Goal: Task Accomplishment & Management: Use online tool/utility

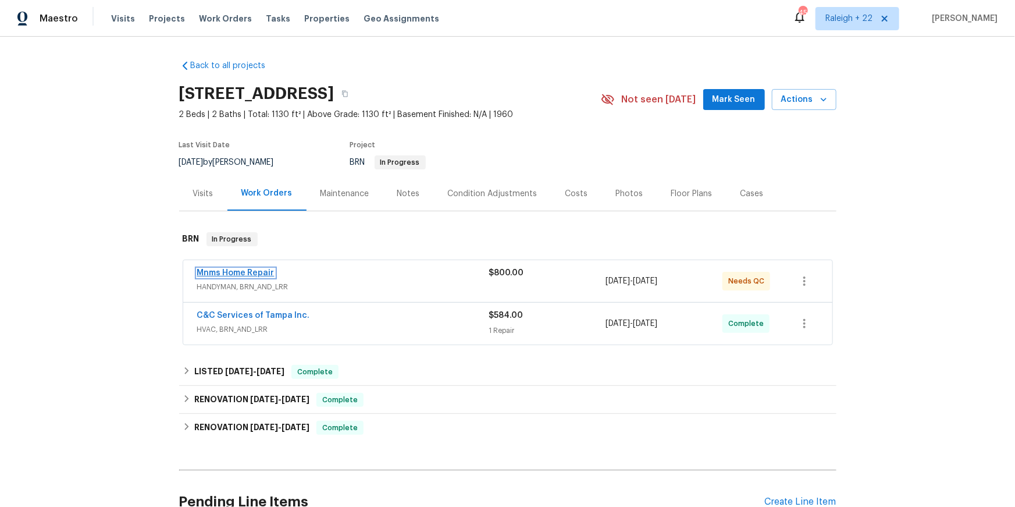
click at [275, 277] on link "Mnms Home Repair" at bounding box center [235, 273] width 77 height 8
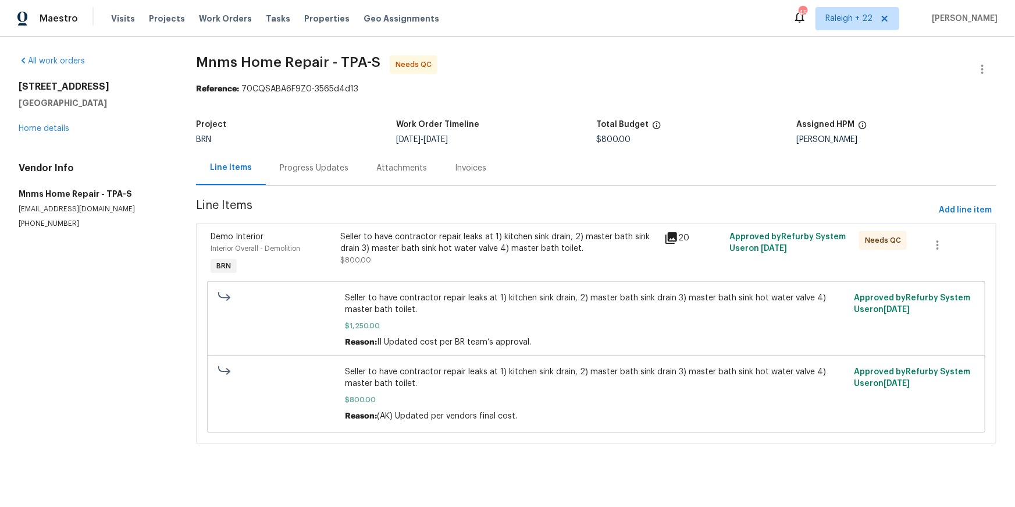
click at [685, 245] on div "20" at bounding box center [694, 238] width 58 height 14
click at [670, 244] on icon at bounding box center [672, 238] width 12 height 12
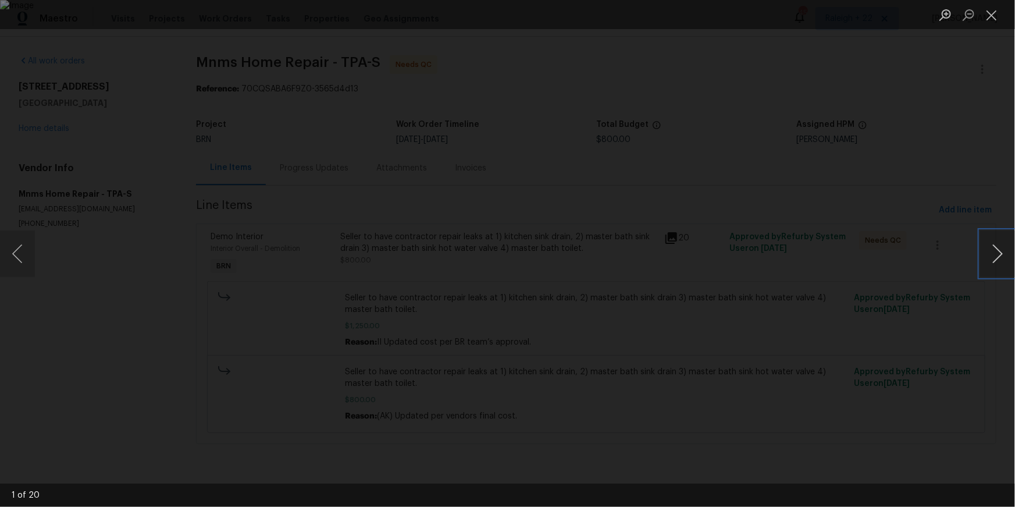
click at [985, 248] on button "Next image" at bounding box center [997, 253] width 35 height 47
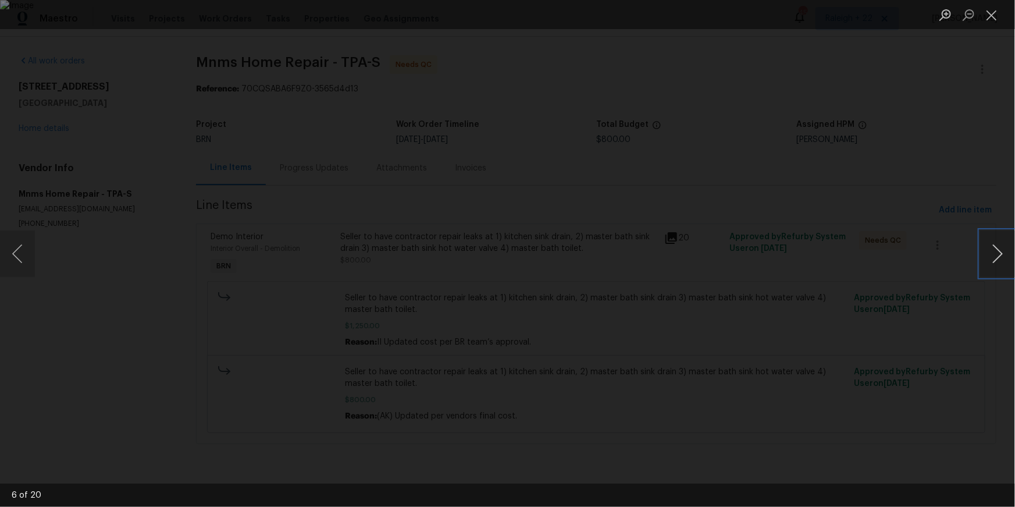
click at [985, 248] on button "Next image" at bounding box center [997, 253] width 35 height 47
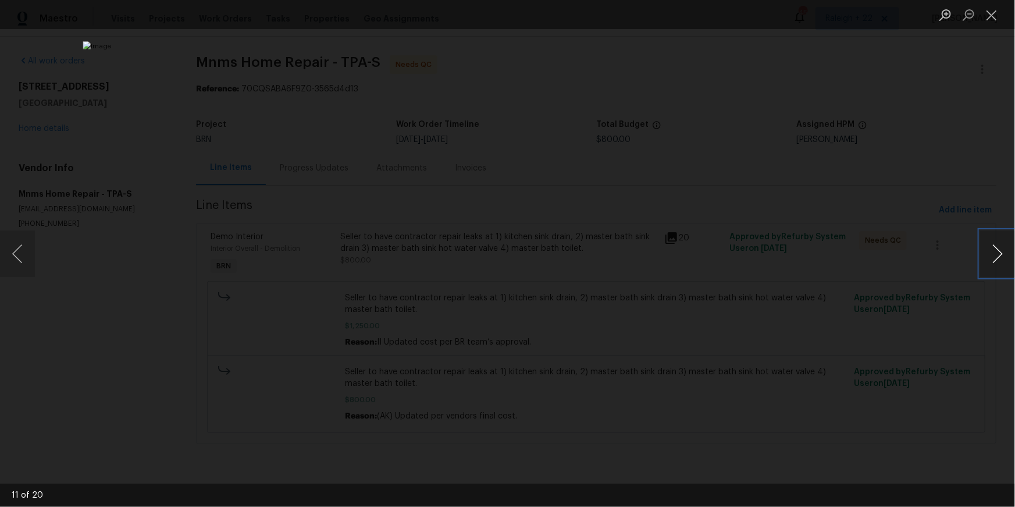
click at [985, 248] on button "Next image" at bounding box center [997, 253] width 35 height 47
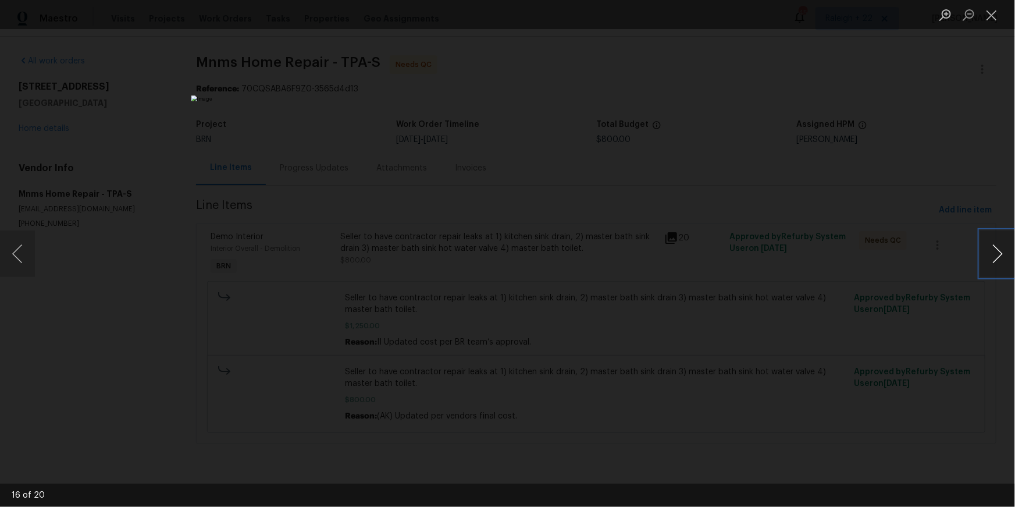
click at [985, 248] on button "Next image" at bounding box center [997, 253] width 35 height 47
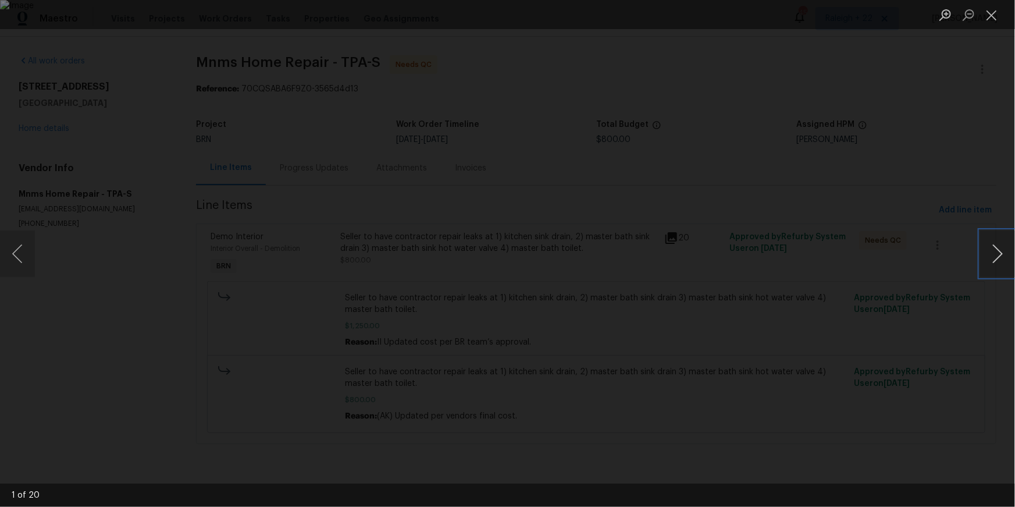
click at [985, 248] on button "Next image" at bounding box center [997, 253] width 35 height 47
click at [996, 7] on button "Close lightbox" at bounding box center [991, 15] width 23 height 20
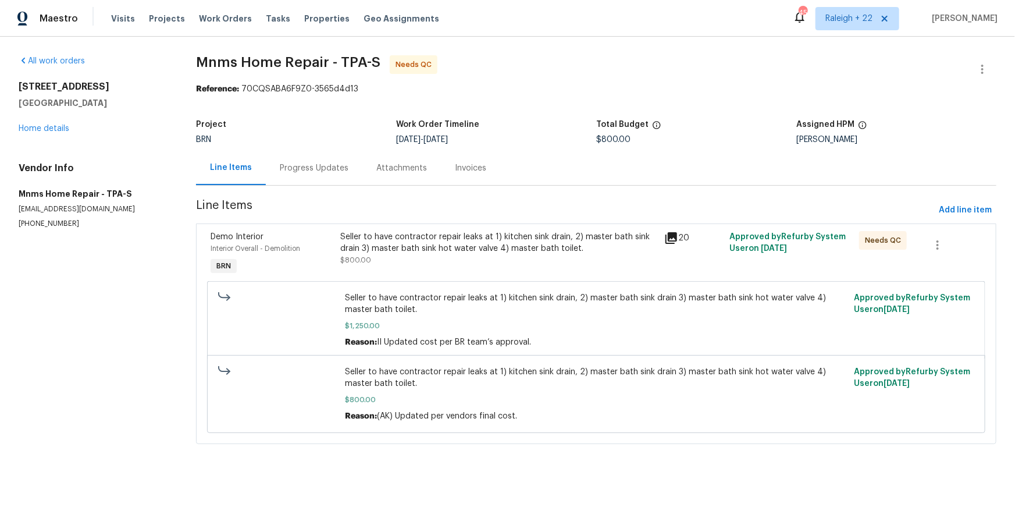
click at [317, 185] on div "Progress Updates" at bounding box center [314, 168] width 97 height 34
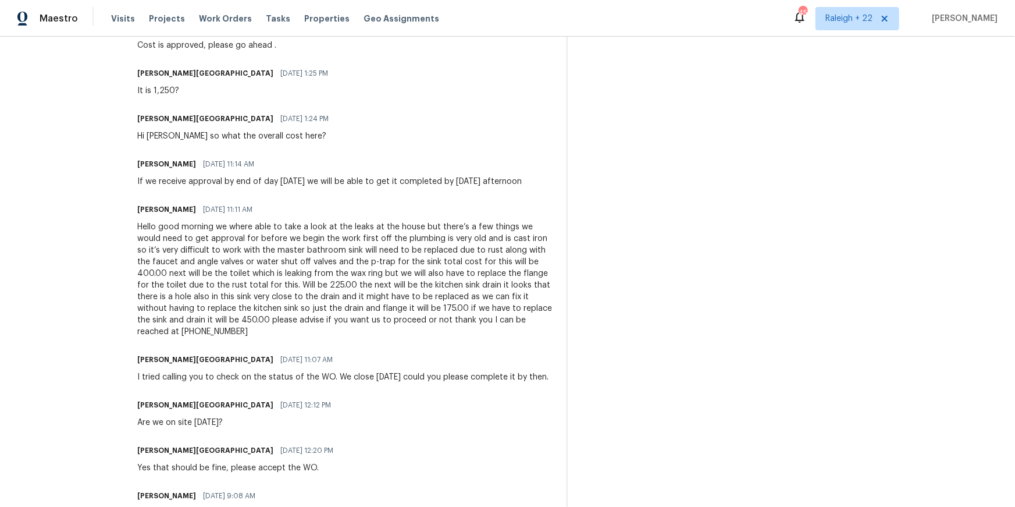
scroll to position [680, 0]
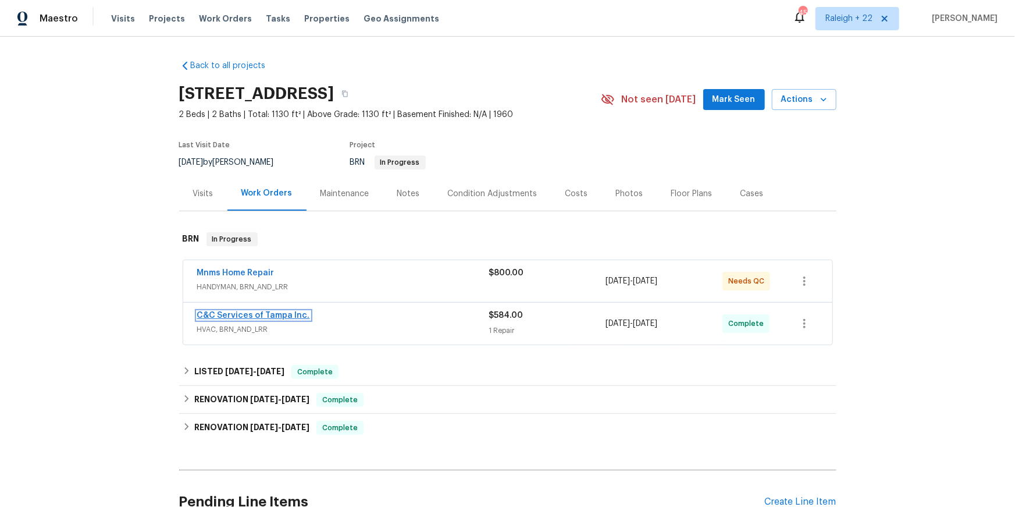
click at [226, 319] on link "C&C Services of Tampa Inc." at bounding box center [253, 315] width 113 height 8
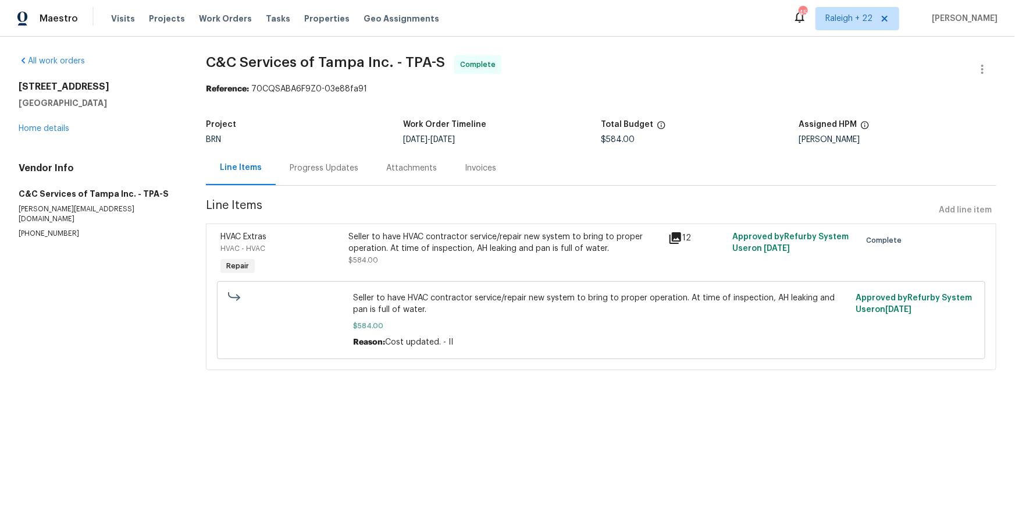
click at [675, 244] on icon at bounding box center [676, 238] width 12 height 12
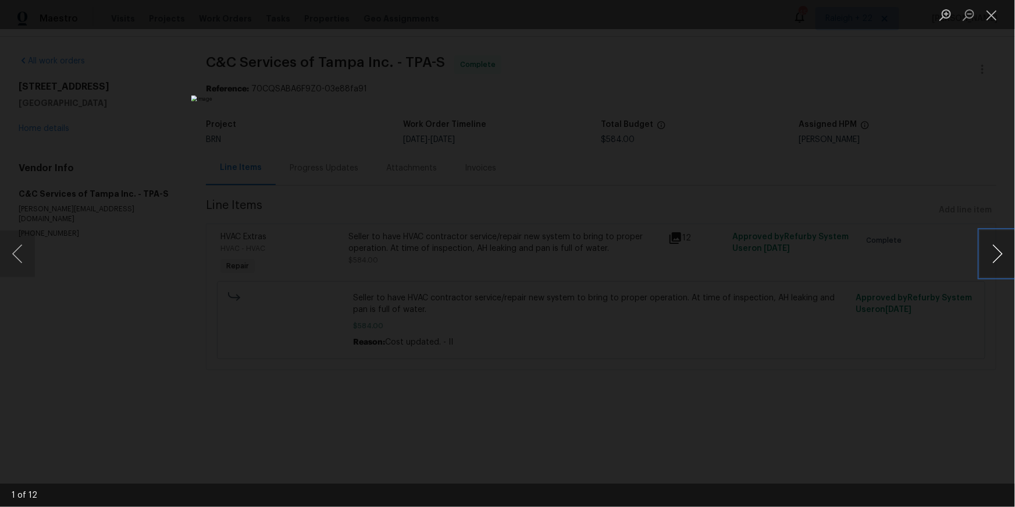
click at [989, 256] on button "Next image" at bounding box center [997, 253] width 35 height 47
click at [990, 256] on button "Next image" at bounding box center [997, 253] width 35 height 47
click at [989, 256] on button "Next image" at bounding box center [997, 253] width 35 height 47
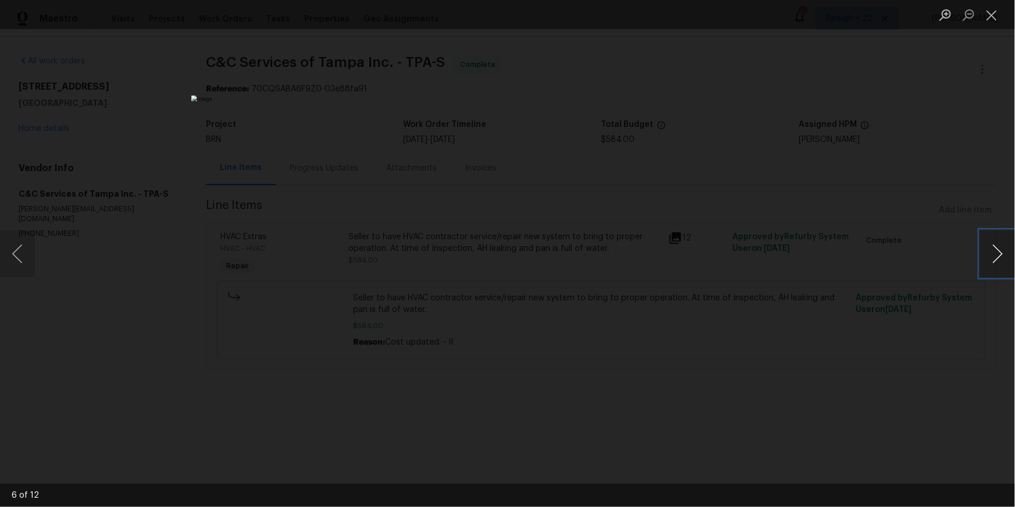
click at [989, 256] on button "Next image" at bounding box center [997, 253] width 35 height 47
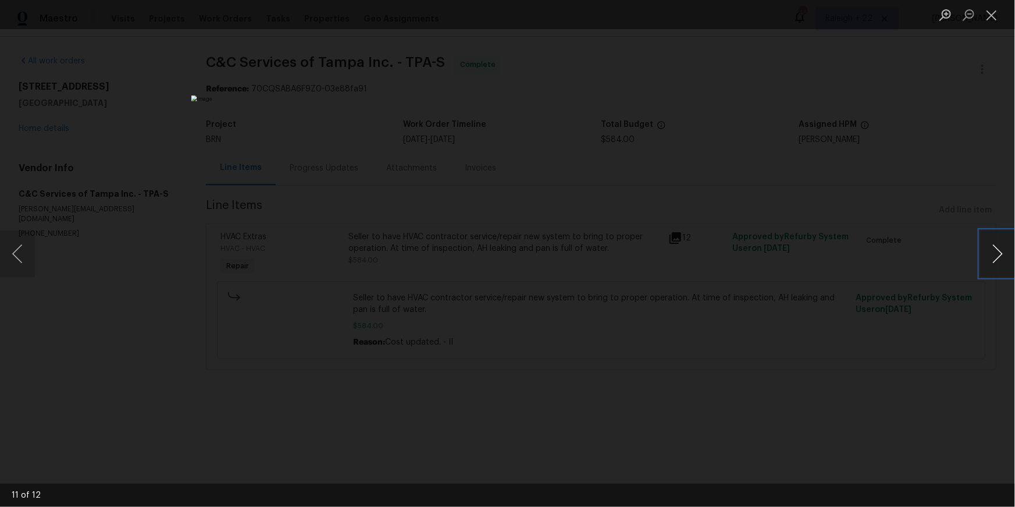
click at [989, 256] on button "Next image" at bounding box center [997, 253] width 35 height 47
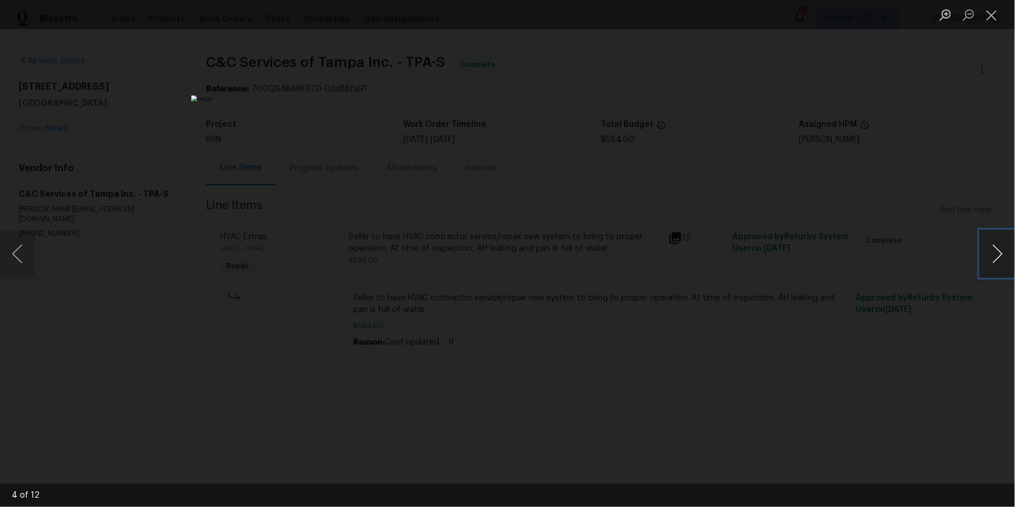
click at [989, 256] on button "Next image" at bounding box center [997, 253] width 35 height 47
click at [14, 250] on button "Previous image" at bounding box center [17, 253] width 35 height 47
click at [1000, 17] on button "Close lightbox" at bounding box center [991, 15] width 23 height 20
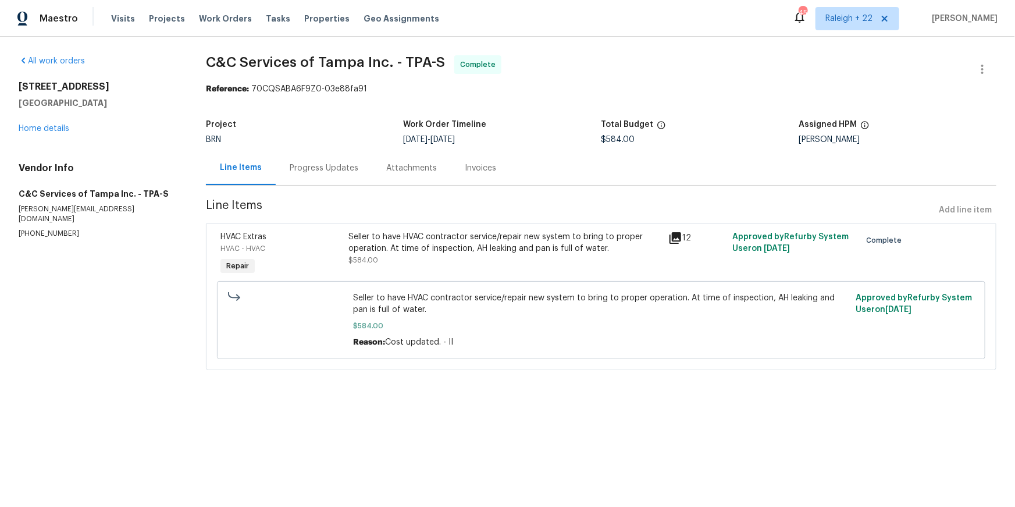
click at [316, 174] on div "Progress Updates" at bounding box center [324, 168] width 69 height 12
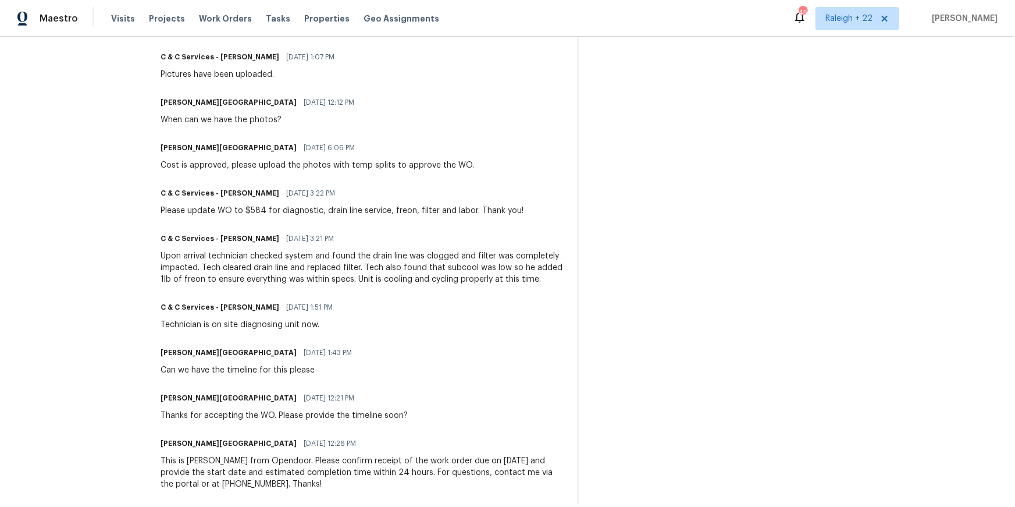
scroll to position [412, 0]
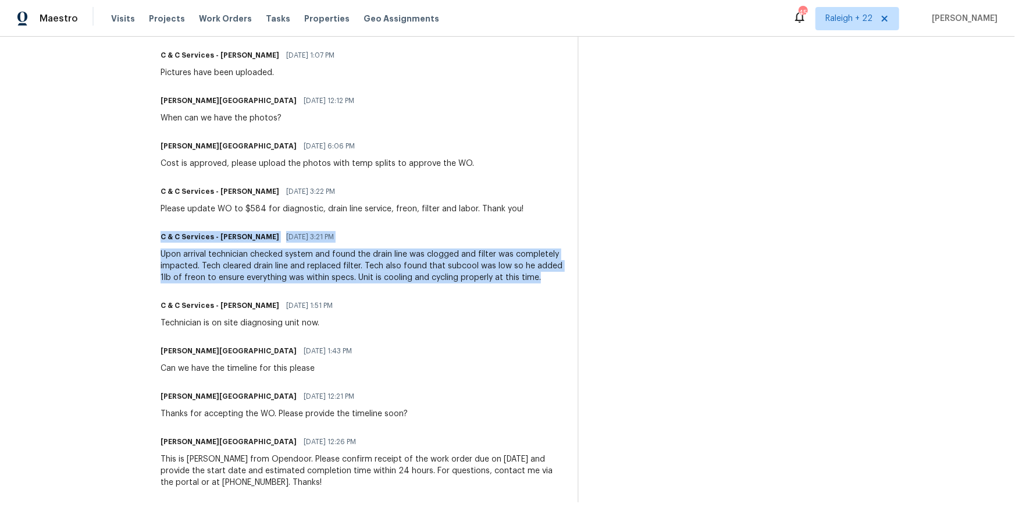
drag, startPoint x: 196, startPoint y: 321, endPoint x: 391, endPoint y: 376, distance: 203.2
click at [393, 380] on div "All work orders 300 Avenue E SE Winter Haven, FL 33880 Home details Vendor Info…" at bounding box center [507, 73] width 1015 height 896
copy div "C & C Services - Courtney Storms 08/18/2025 3:21 PM Upon arrival technician che…"
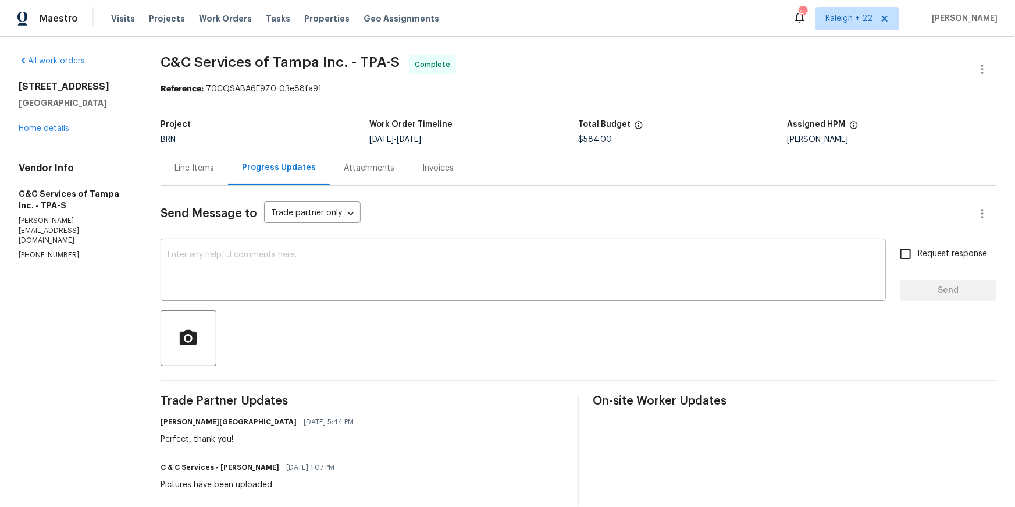
click at [454, 174] on div "Invoices" at bounding box center [437, 168] width 31 height 12
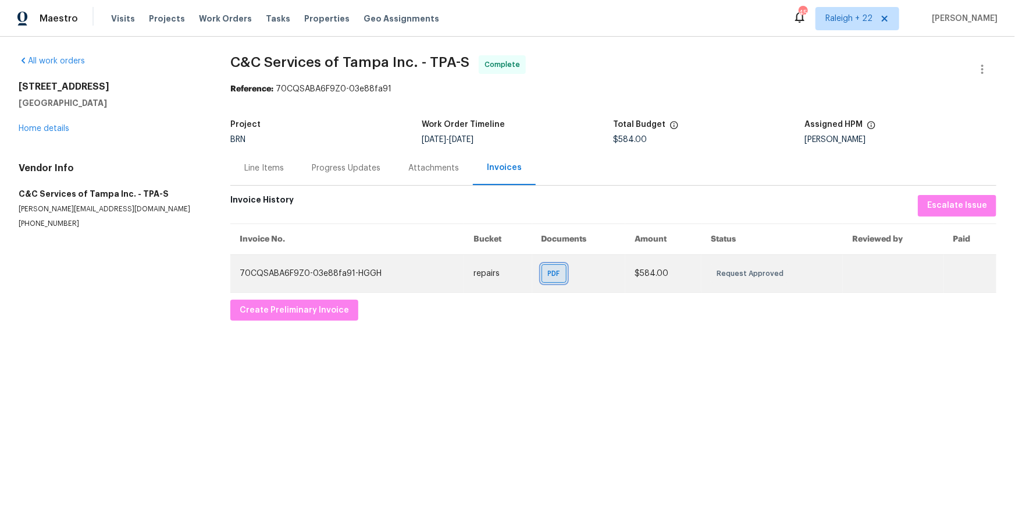
click at [548, 279] on span "PDF" at bounding box center [556, 274] width 17 height 12
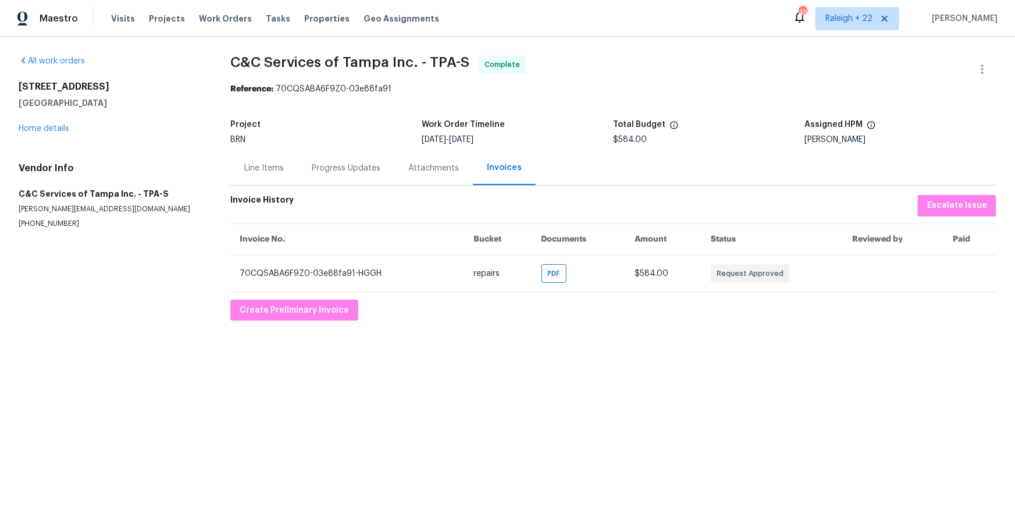
click at [473, 185] on div "Attachments" at bounding box center [434, 168] width 79 height 34
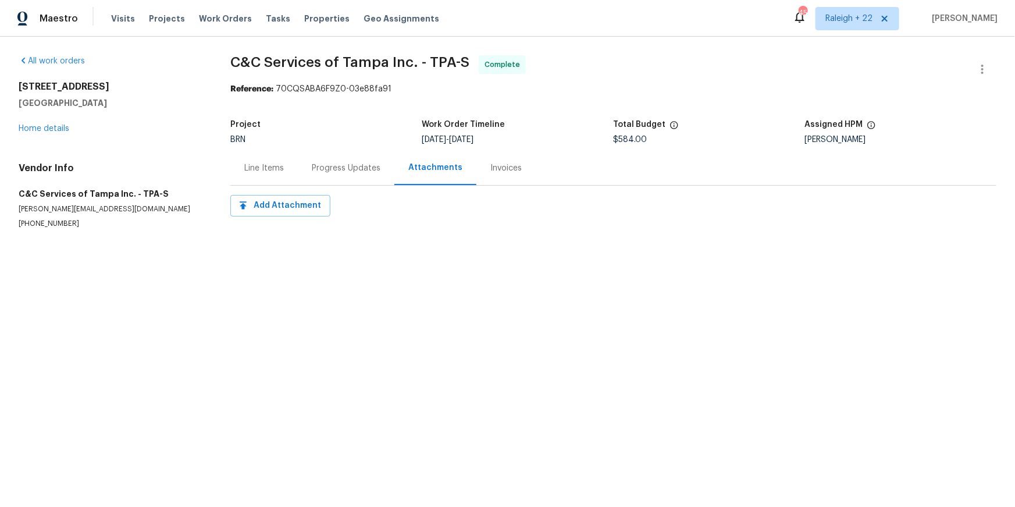
click at [286, 185] on div "Line Items" at bounding box center [263, 168] width 67 height 34
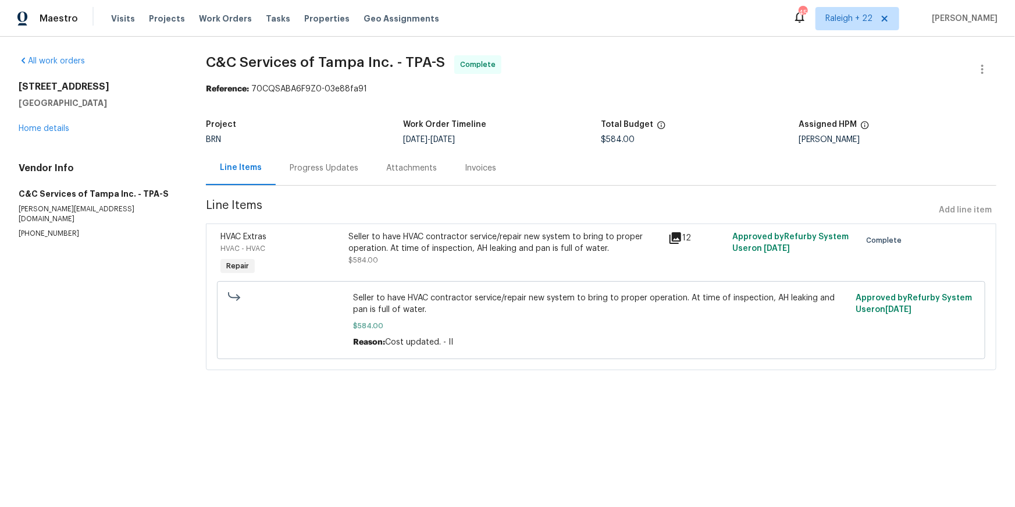
click at [669, 245] on icon at bounding box center [676, 238] width 14 height 14
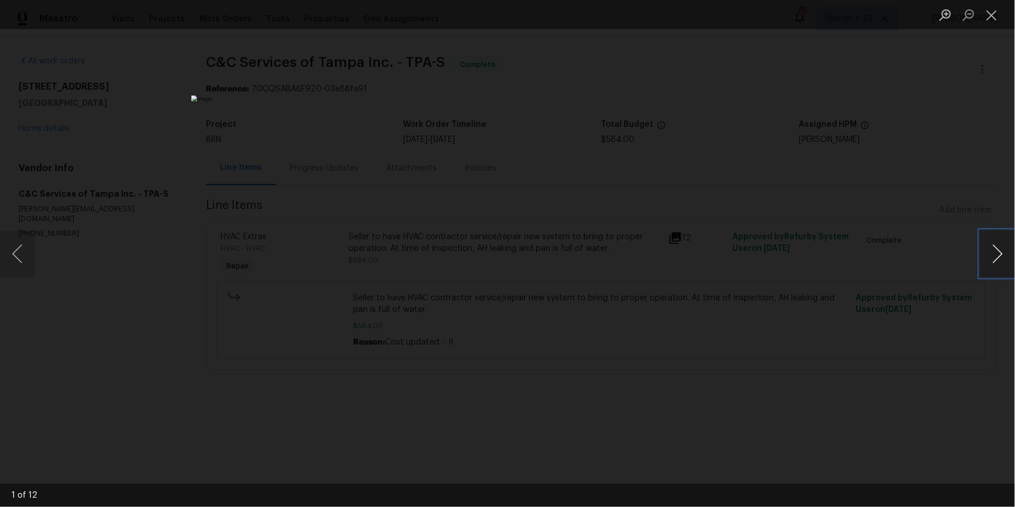
click at [996, 248] on button "Next image" at bounding box center [997, 253] width 35 height 47
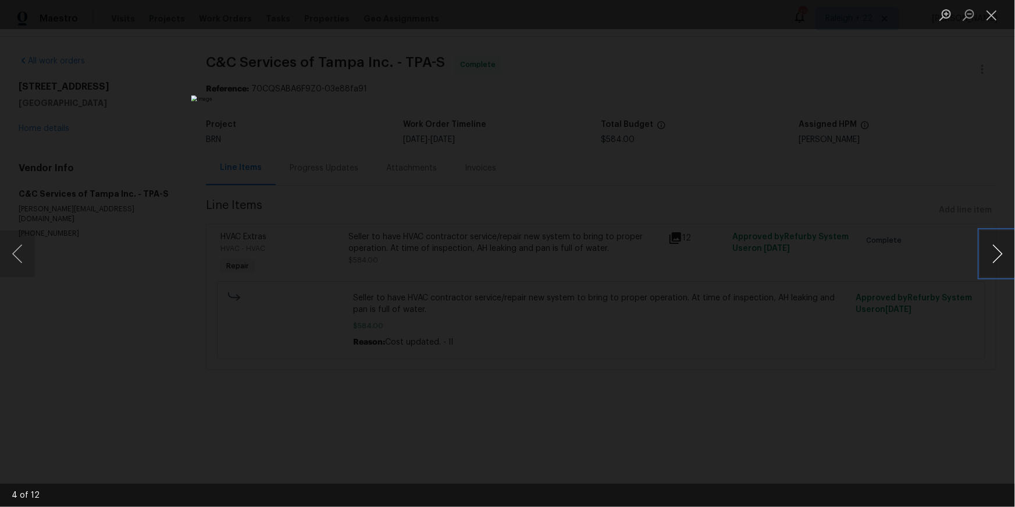
click at [996, 248] on button "Next image" at bounding box center [997, 253] width 35 height 47
click at [997, 245] on button "Next image" at bounding box center [997, 253] width 35 height 47
click at [1004, 251] on button "Next image" at bounding box center [997, 253] width 35 height 47
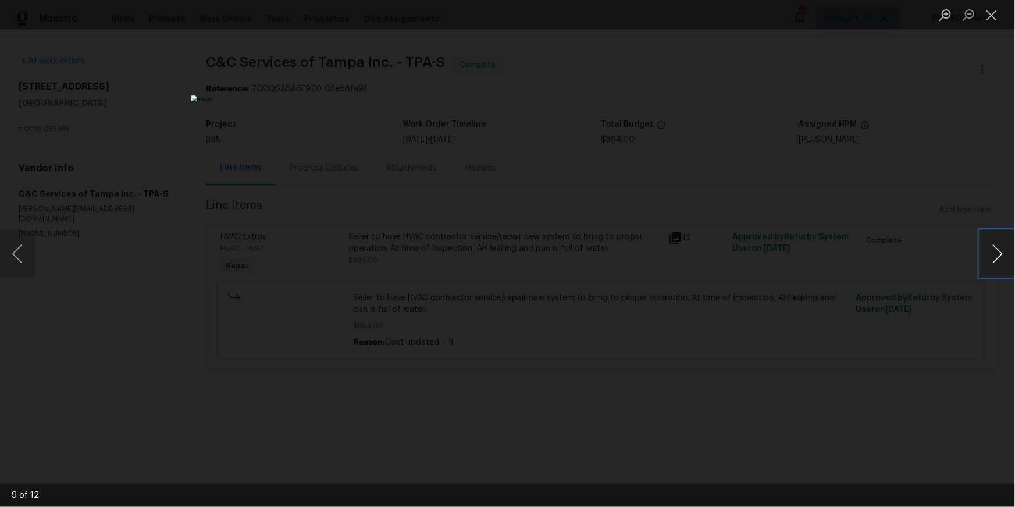
click at [994, 252] on button "Next image" at bounding box center [997, 253] width 35 height 47
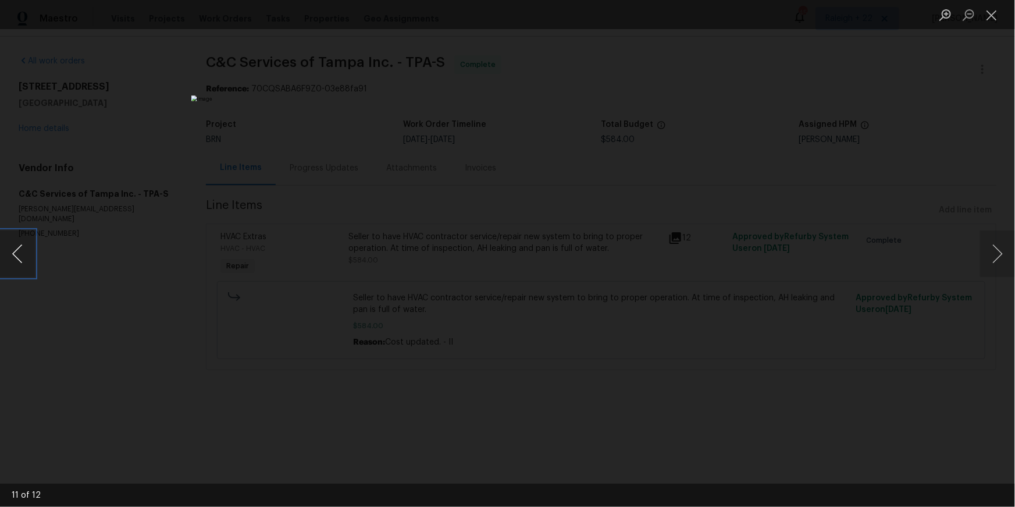
click at [8, 246] on button "Previous image" at bounding box center [17, 253] width 35 height 47
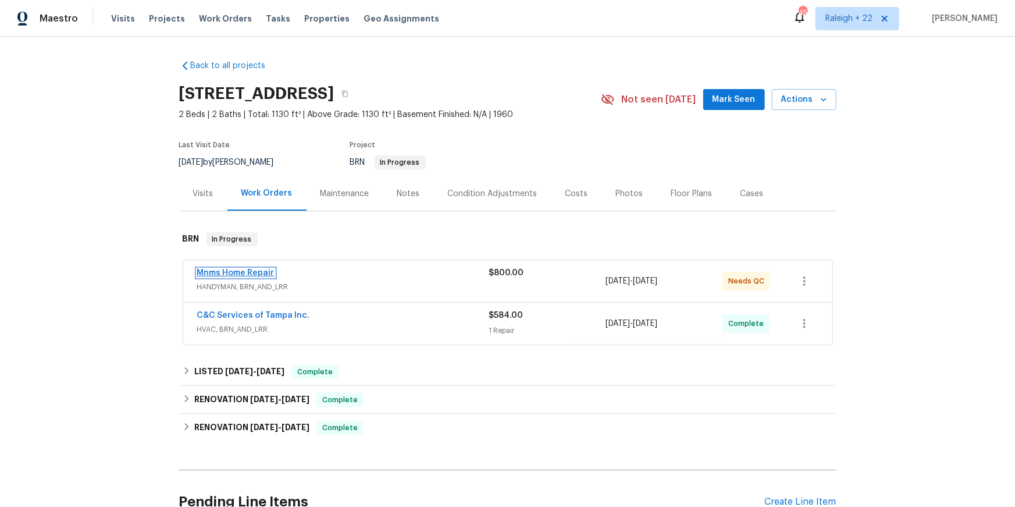
click at [275, 277] on link "Mnms Home Repair" at bounding box center [235, 273] width 77 height 8
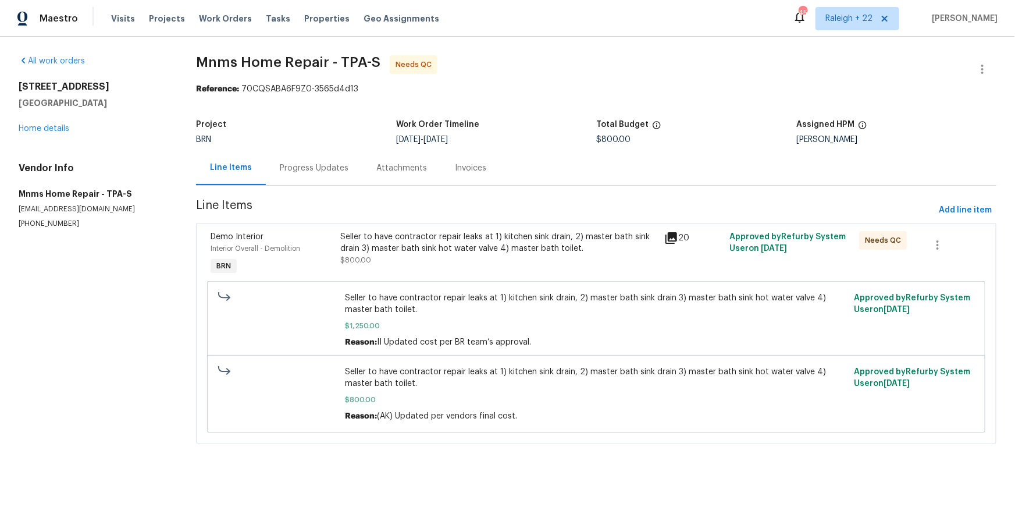
click at [349, 174] on div "Progress Updates" at bounding box center [314, 168] width 69 height 12
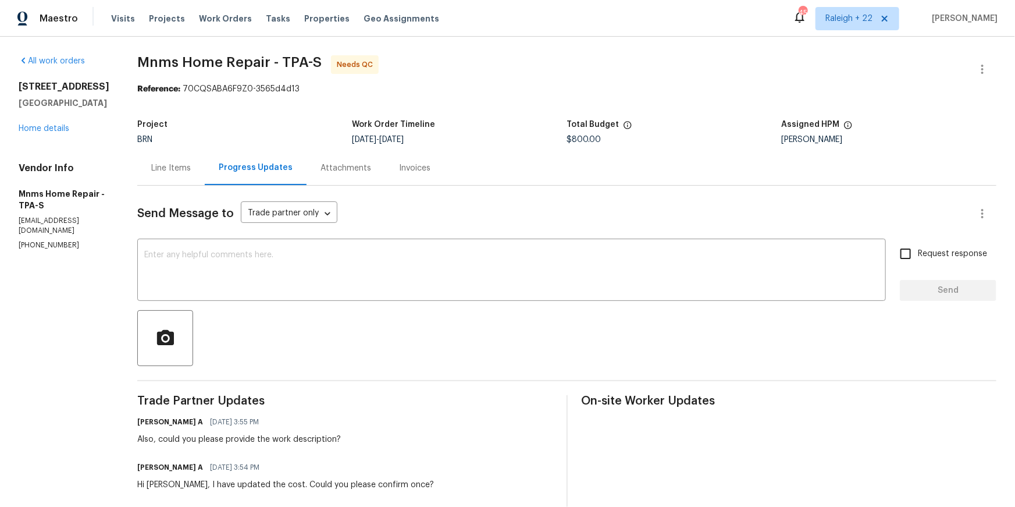
click at [431, 174] on div "Invoices" at bounding box center [414, 168] width 31 height 12
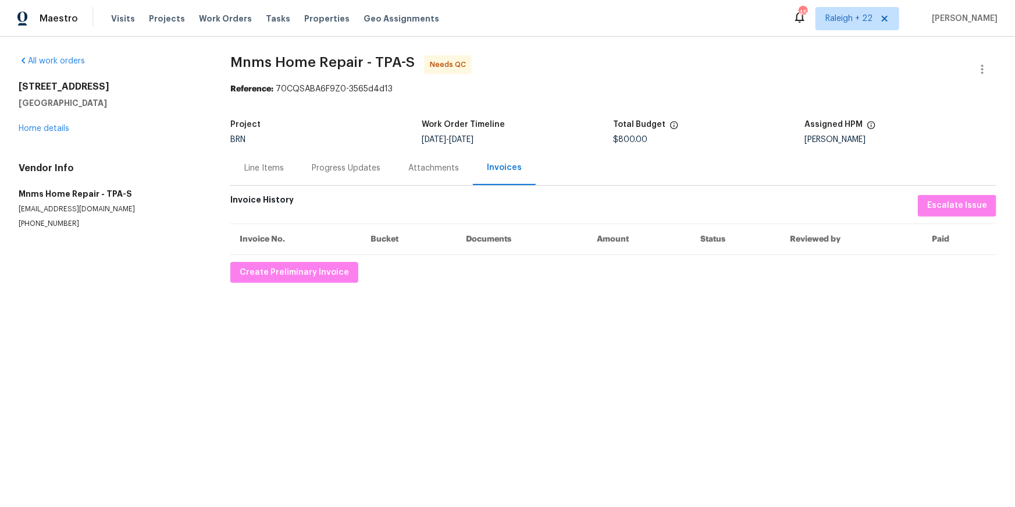
click at [269, 174] on div "Line Items" at bounding box center [264, 168] width 40 height 12
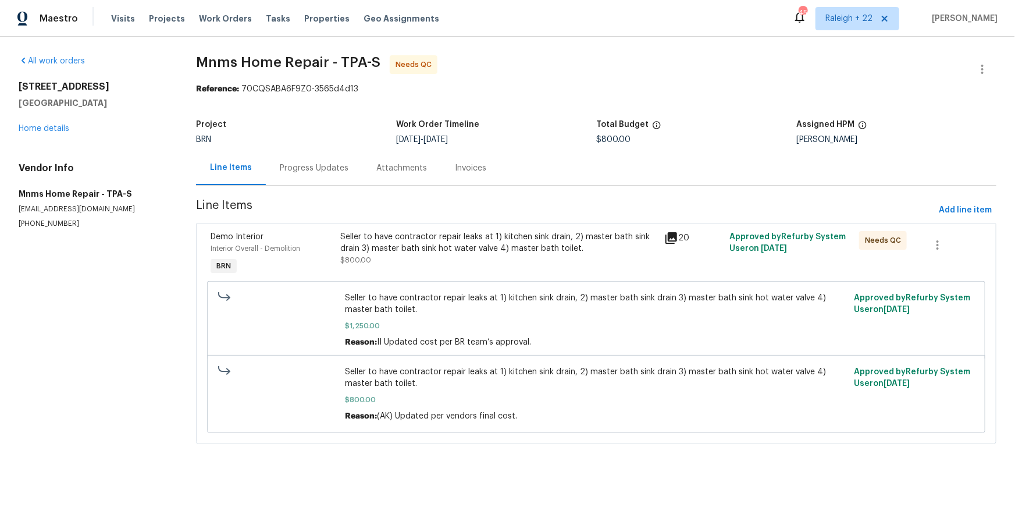
click at [666, 244] on icon at bounding box center [672, 238] width 12 height 12
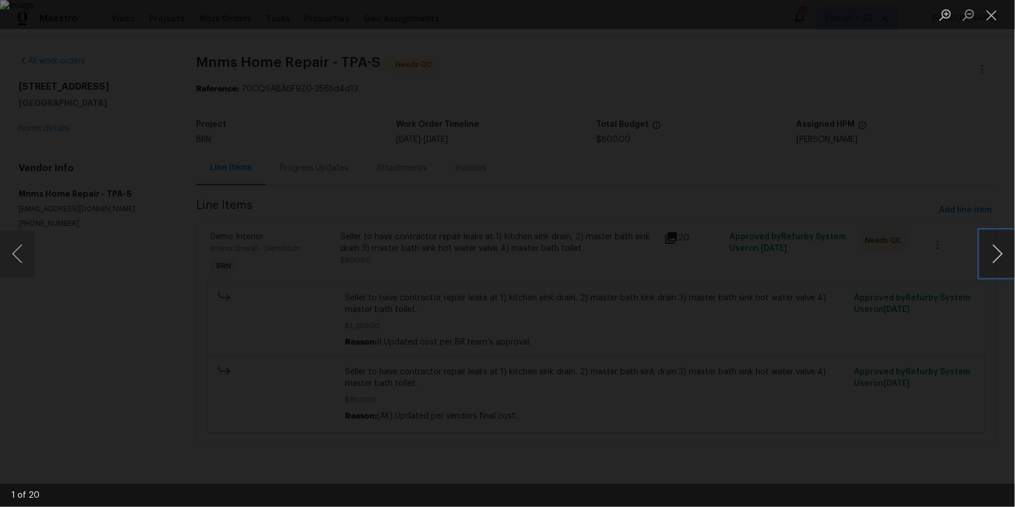
click at [983, 252] on button "Next image" at bounding box center [997, 253] width 35 height 47
click at [994, 243] on button "Next image" at bounding box center [997, 253] width 35 height 47
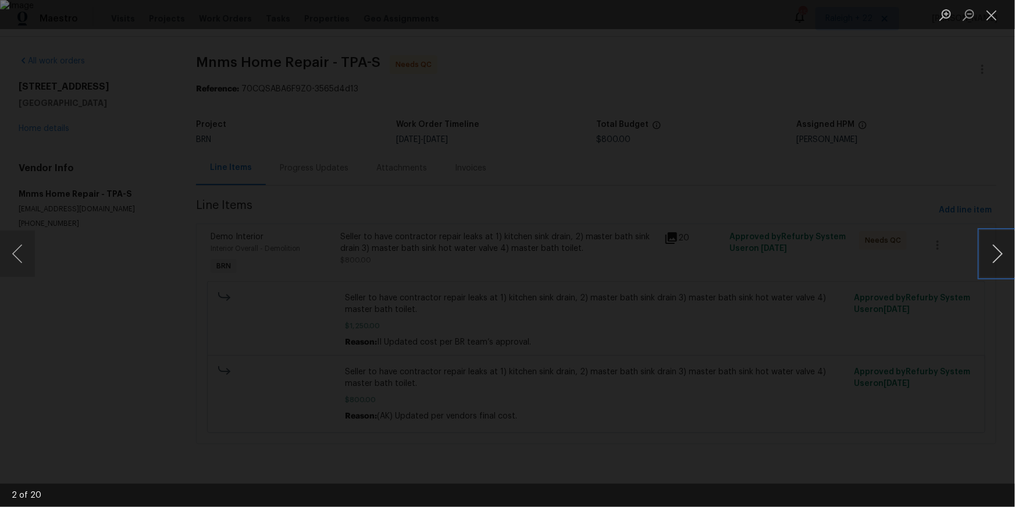
click at [994, 243] on button "Next image" at bounding box center [997, 253] width 35 height 47
click at [994, 253] on button "Next image" at bounding box center [997, 253] width 35 height 47
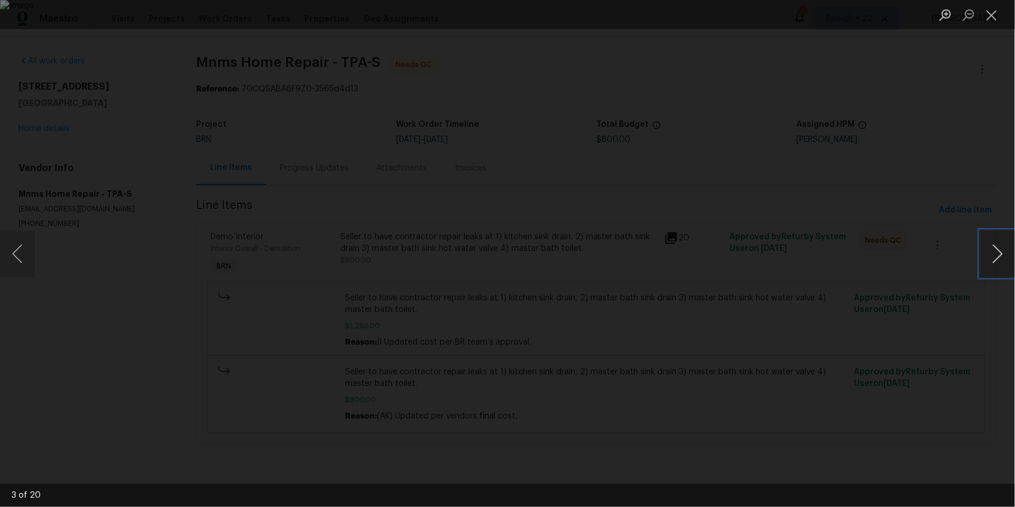
click at [994, 253] on button "Next image" at bounding box center [997, 253] width 35 height 47
click at [989, 248] on button "Next image" at bounding box center [997, 253] width 35 height 47
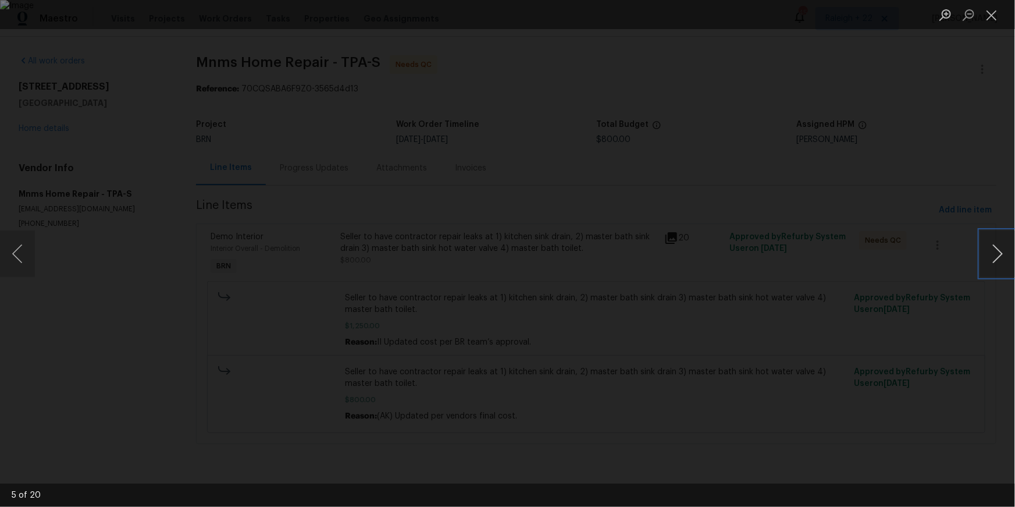
click at [1005, 250] on button "Next image" at bounding box center [997, 253] width 35 height 47
click at [1003, 244] on button "Next image" at bounding box center [997, 253] width 35 height 47
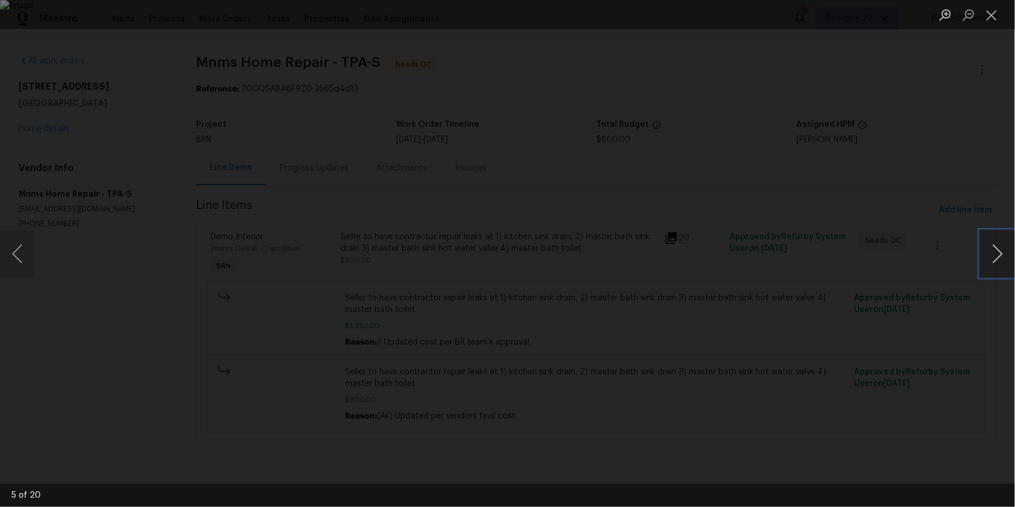
click at [1003, 244] on button "Next image" at bounding box center [997, 253] width 35 height 47
click at [998, 258] on button "Next image" at bounding box center [997, 253] width 35 height 47
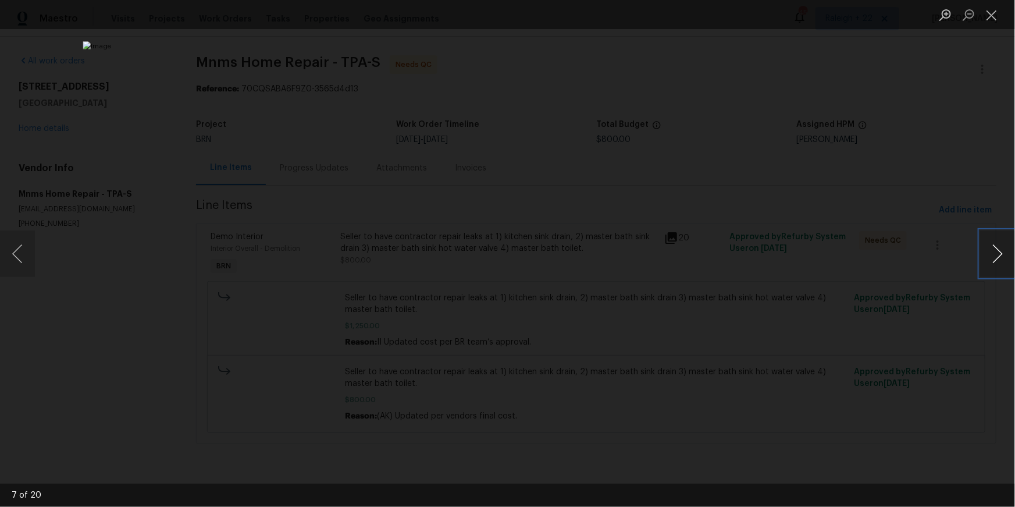
click at [998, 258] on button "Next image" at bounding box center [997, 253] width 35 height 47
click at [996, 261] on button "Next image" at bounding box center [997, 253] width 35 height 47
click at [996, 267] on button "Next image" at bounding box center [997, 253] width 35 height 47
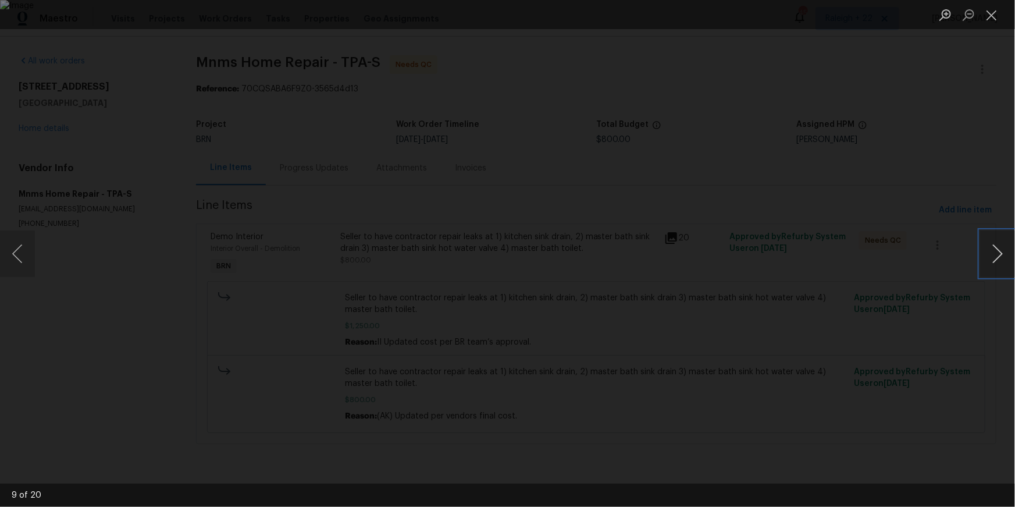
click at [996, 267] on button "Next image" at bounding box center [997, 253] width 35 height 47
click at [994, 251] on button "Next image" at bounding box center [997, 253] width 35 height 47
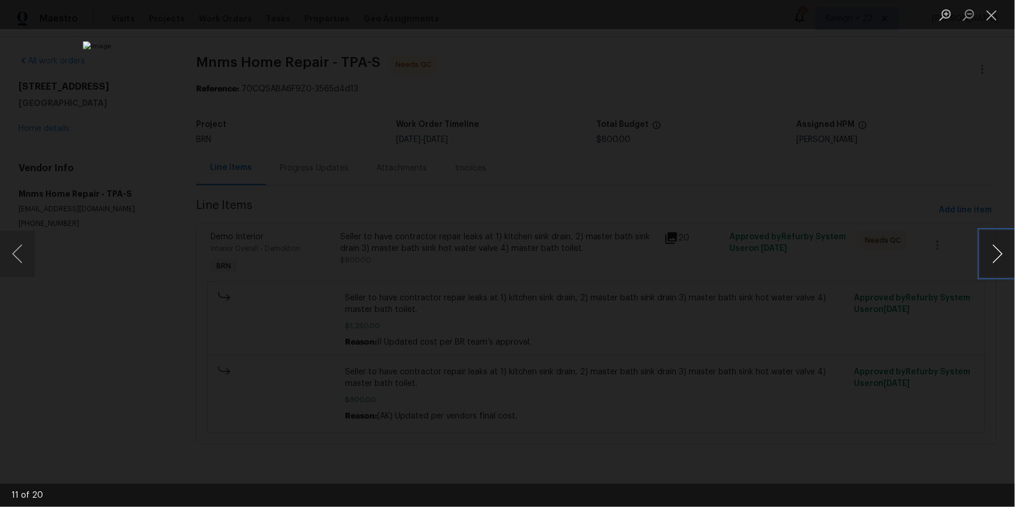
click at [994, 251] on button "Next image" at bounding box center [997, 253] width 35 height 47
click at [1003, 253] on button "Next image" at bounding box center [997, 253] width 35 height 47
click at [1004, 253] on button "Next image" at bounding box center [997, 253] width 35 height 47
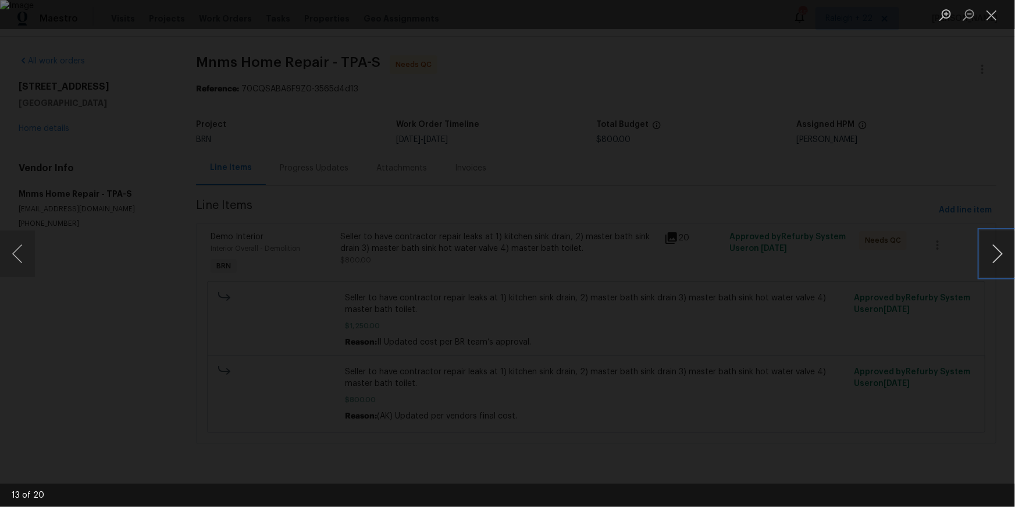
click at [1000, 264] on button "Next image" at bounding box center [997, 253] width 35 height 47
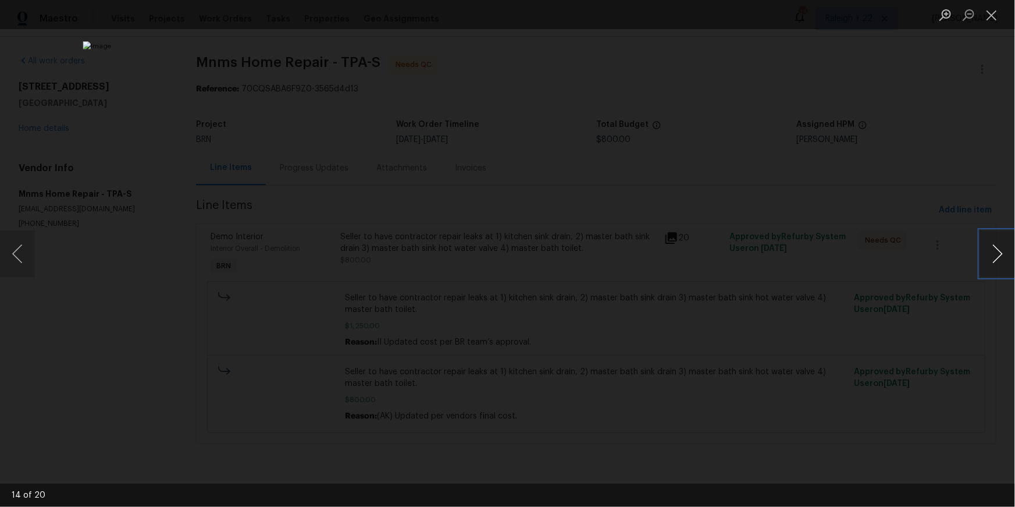
click at [992, 250] on button "Next image" at bounding box center [997, 253] width 35 height 47
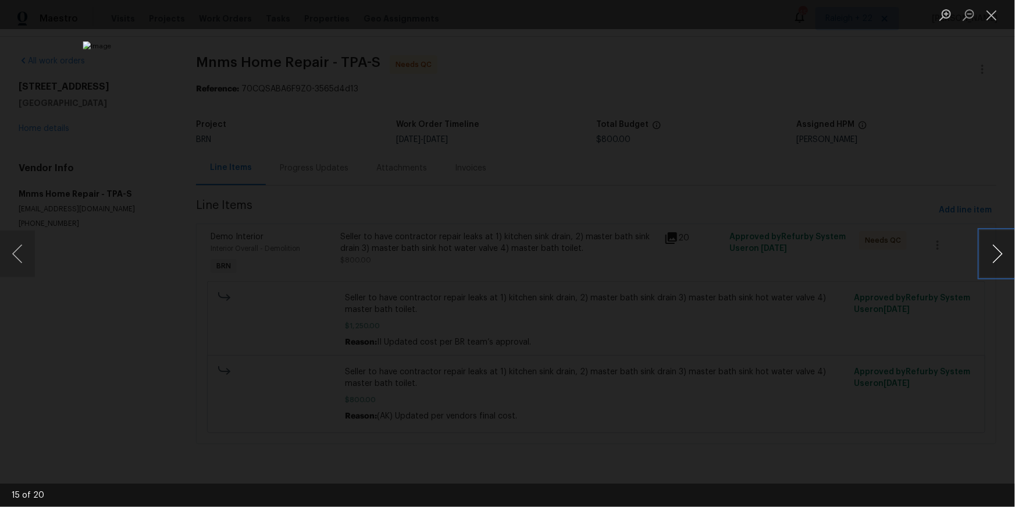
click at [1000, 241] on button "Next image" at bounding box center [997, 253] width 35 height 47
click at [1000, 242] on button "Next image" at bounding box center [997, 253] width 35 height 47
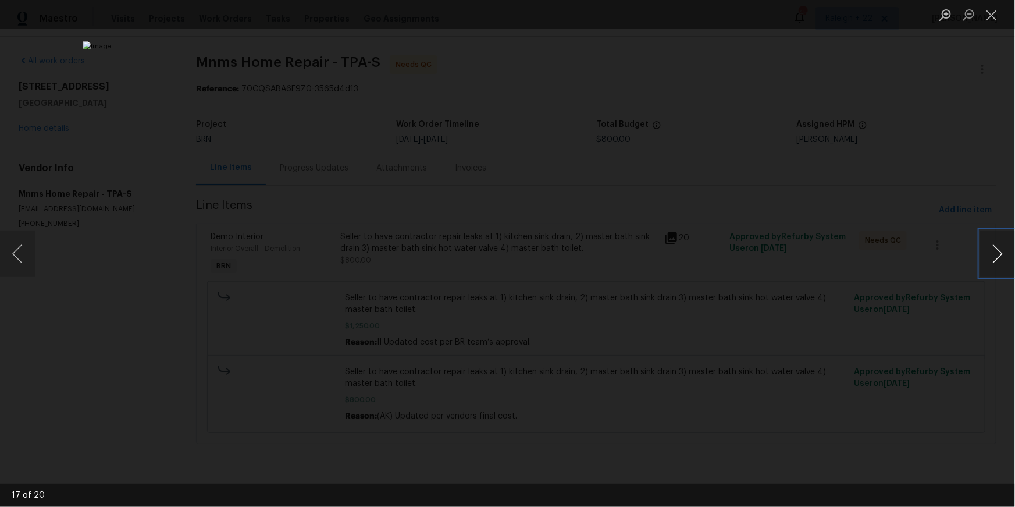
click at [1000, 242] on button "Next image" at bounding box center [997, 253] width 35 height 47
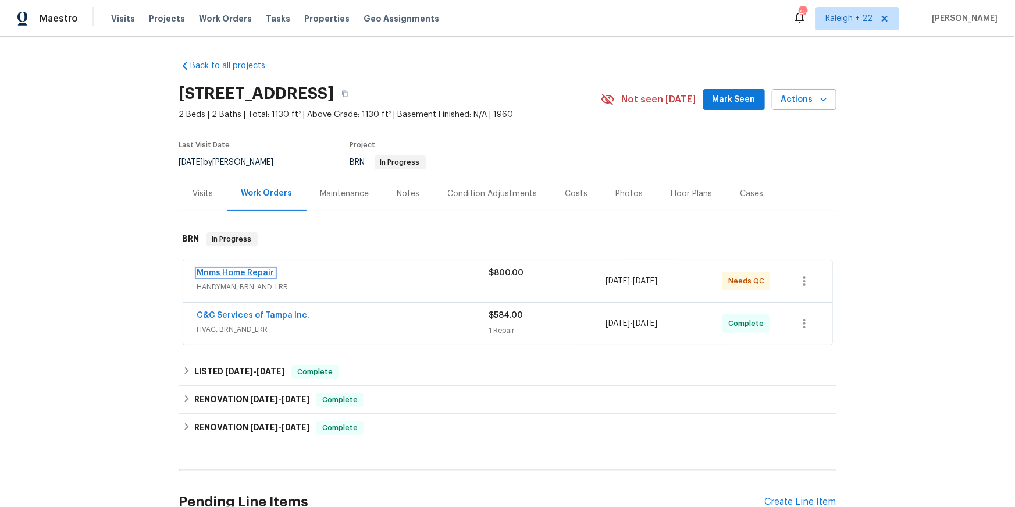
click at [275, 277] on link "Mnms Home Repair" at bounding box center [235, 273] width 77 height 8
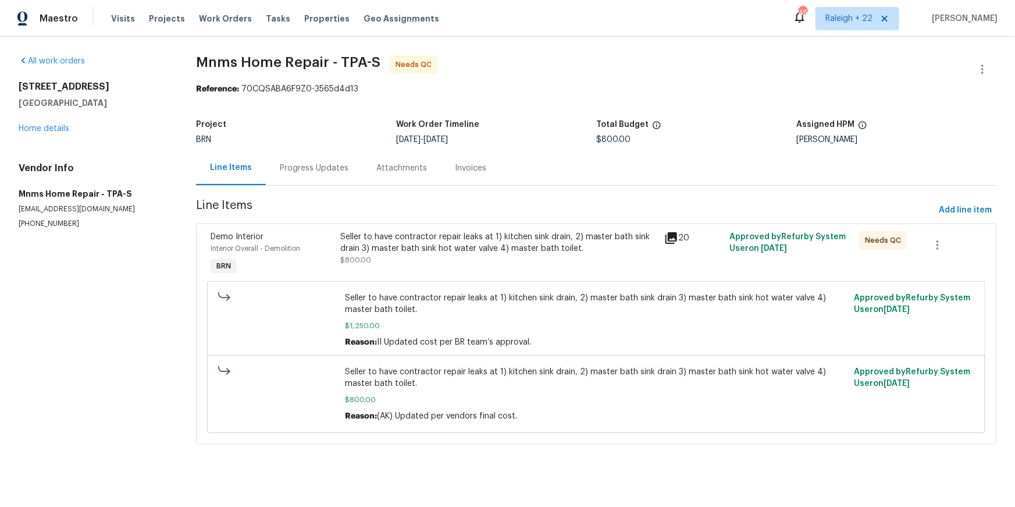
click at [486, 174] on div "Invoices" at bounding box center [470, 168] width 31 height 12
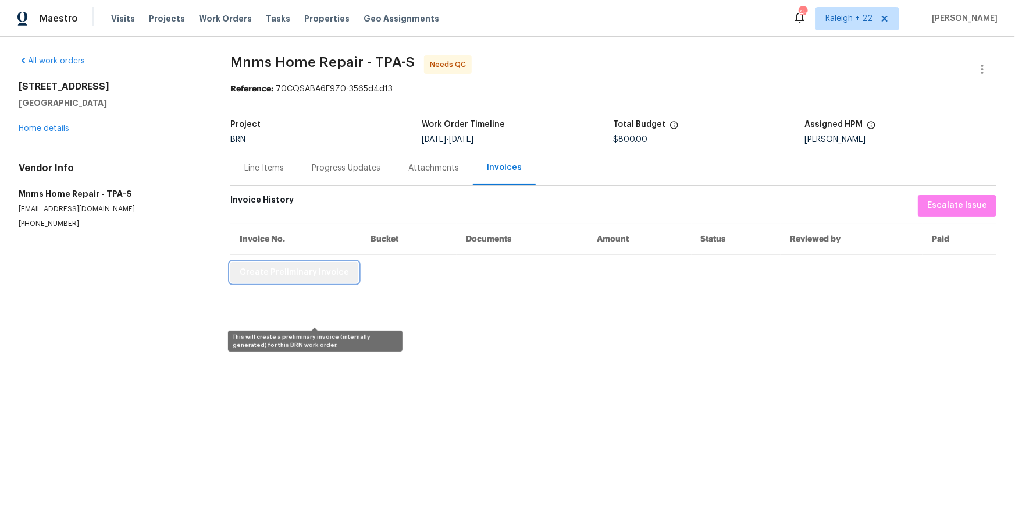
click at [341, 280] on span "Create Preliminary Invoice" at bounding box center [294, 272] width 109 height 15
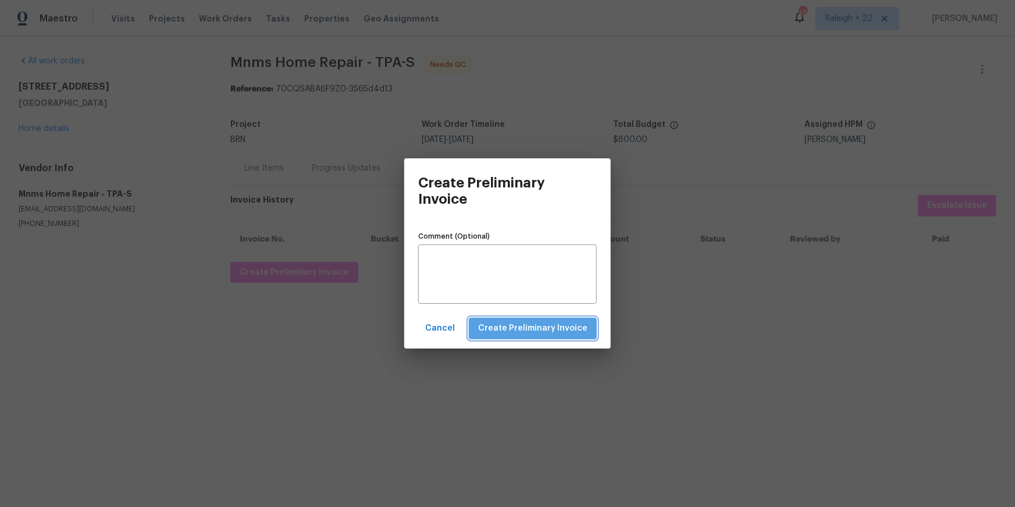
click at [547, 335] on span "Create Preliminary Invoice" at bounding box center [532, 328] width 109 height 15
